Goal: Find contact information: Find contact information

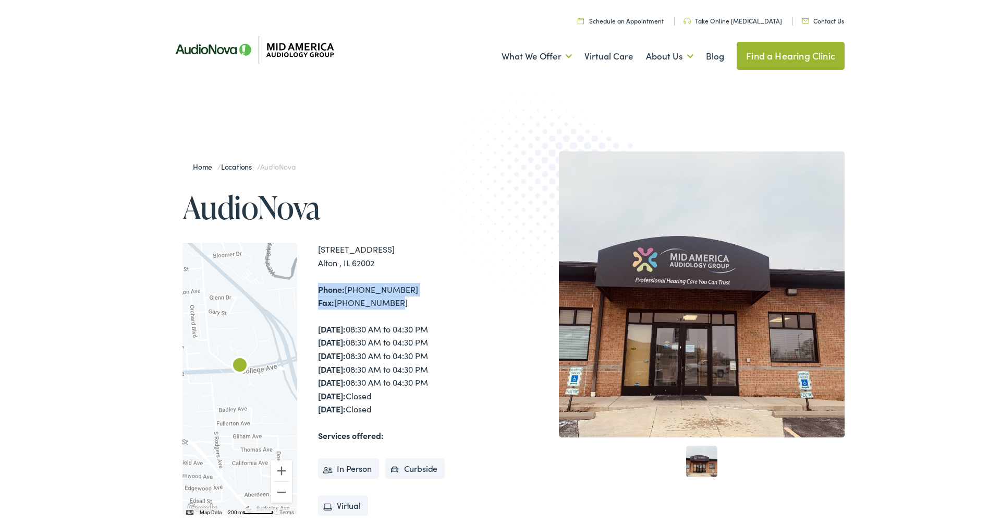
drag, startPoint x: 388, startPoint y: 304, endPoint x: 317, endPoint y: 286, distance: 73.5
click at [317, 286] on div "← Move left → Move right ↑ Move up ↓ Move down + Zoom in - Zoom out Home Jump l…" at bounding box center [342, 379] width 318 height 272
click at [310, 292] on div "← Move left → Move right ↑ Move up ↓ Move down + Zoom in - Zoom out Home Jump l…" at bounding box center [342, 379] width 318 height 272
drag, startPoint x: 319, startPoint y: 288, endPoint x: 393, endPoint y: 302, distance: 75.3
click at [393, 302] on div "Phone: [PHONE_NUMBER] Fax: [PHONE_NUMBER]" at bounding box center [409, 296] width 183 height 27
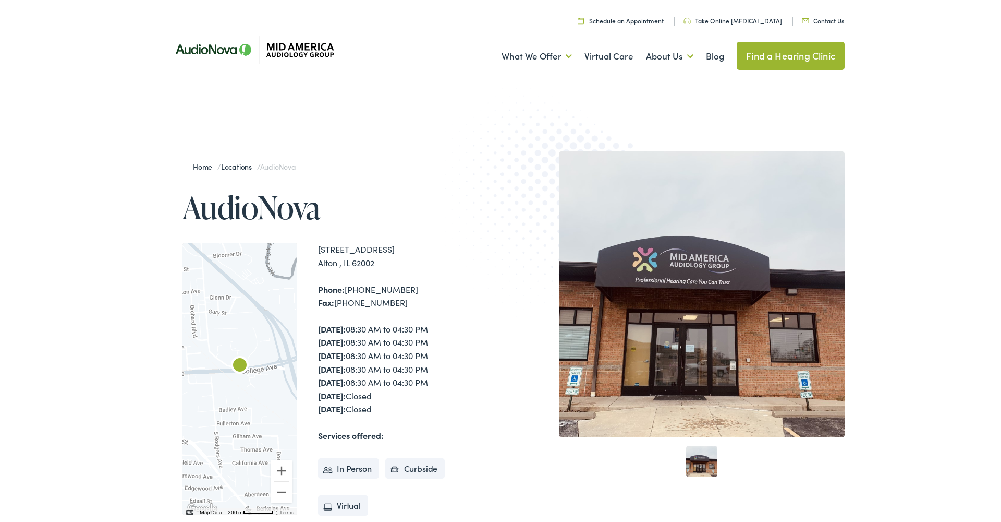
click at [402, 311] on div "[STREET_ADDRESS] Phone: [PHONE_NUMBER] Fax: [PHONE_NUMBER] [DATE]: 08:30 AM to …" at bounding box center [409, 379] width 183 height 272
drag, startPoint x: 390, startPoint y: 299, endPoint x: 318, endPoint y: 289, distance: 72.2
click at [318, 289] on div "Phone: [PHONE_NUMBER] Fax: [PHONE_NUMBER]" at bounding box center [409, 296] width 183 height 27
click at [318, 245] on div "[STREET_ADDRESS]" at bounding box center [409, 256] width 183 height 27
